Goal: Task Accomplishment & Management: Complete application form

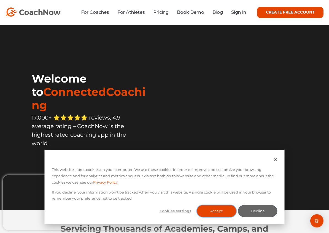
click at [209, 214] on button "Accept" at bounding box center [216, 211] width 39 height 12
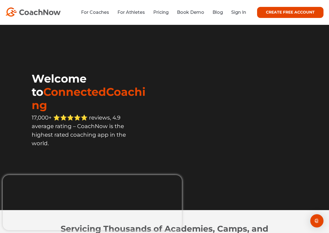
click at [290, 14] on link "CREATE FREE ACCOUNT" at bounding box center [290, 12] width 66 height 11
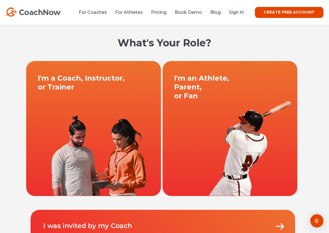
click at [206, 110] on link at bounding box center [230, 128] width 137 height 135
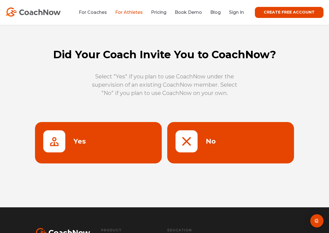
click at [188, 131] on link at bounding box center [230, 142] width 127 height 41
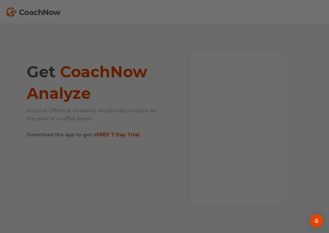
drag, startPoint x: 26, startPoint y: 161, endPoint x: 46, endPoint y: 156, distance: 20.1
click at [46, 156] on div at bounding box center [166, 117] width 333 height 235
